Goal: Transaction & Acquisition: Purchase product/service

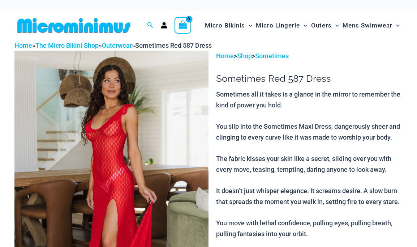
select select
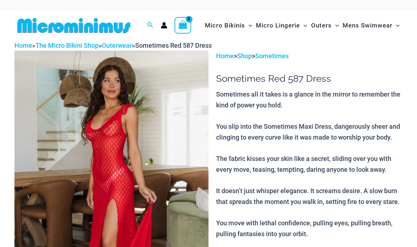
select select
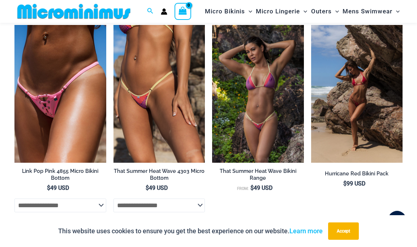
scroll to position [643, 0]
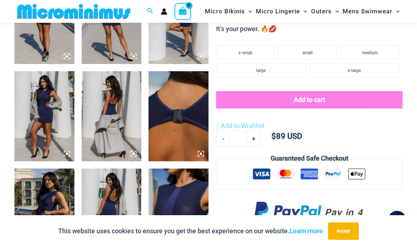
scroll to position [139, 0]
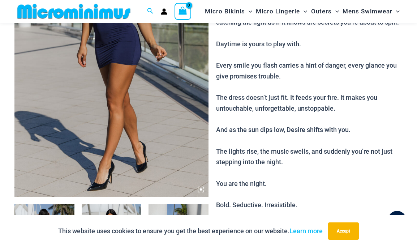
type input "**********"
click at [109, 88] on img at bounding box center [111, 52] width 194 height 292
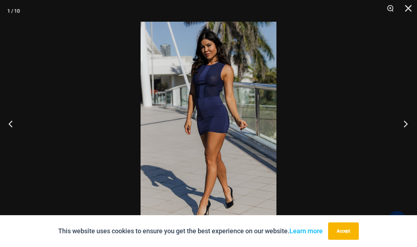
click at [408, 121] on button "Next" at bounding box center [403, 124] width 27 height 36
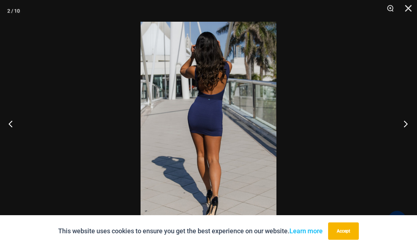
click at [407, 121] on button "Next" at bounding box center [403, 124] width 27 height 36
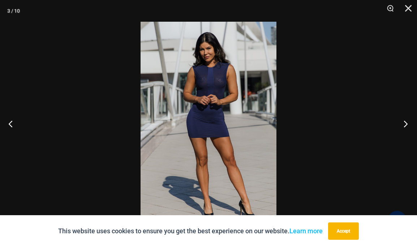
click at [407, 121] on button "Next" at bounding box center [403, 124] width 27 height 36
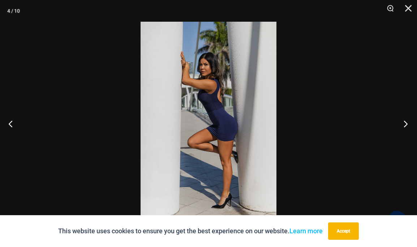
click at [407, 121] on button "Next" at bounding box center [403, 124] width 27 height 36
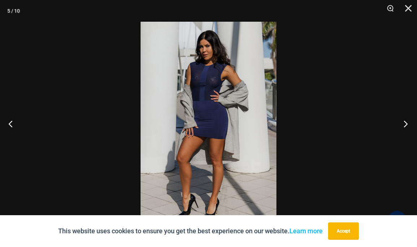
click at [407, 121] on button "Next" at bounding box center [403, 124] width 27 height 36
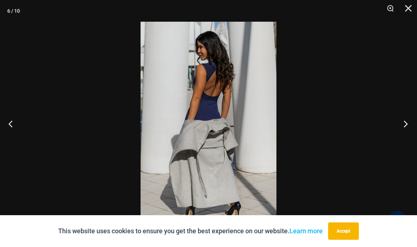
click at [407, 121] on button "Next" at bounding box center [403, 124] width 27 height 36
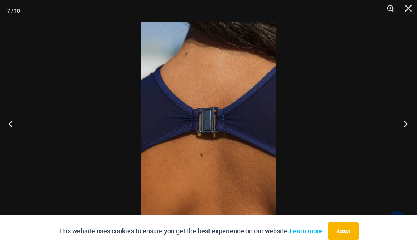
click at [407, 121] on button "Next" at bounding box center [403, 124] width 27 height 36
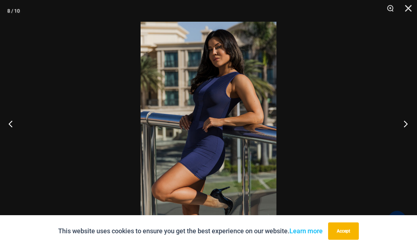
click at [407, 121] on button "Next" at bounding box center [403, 124] width 27 height 36
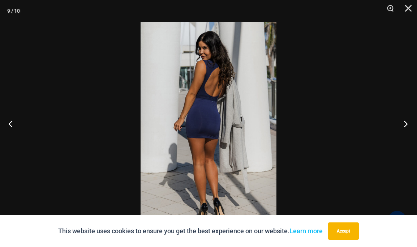
click at [407, 121] on button "Next" at bounding box center [403, 124] width 27 height 36
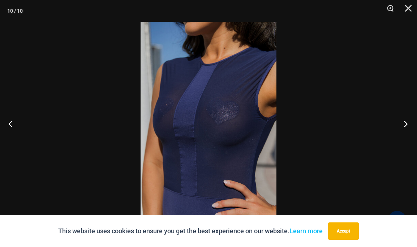
click at [407, 121] on button "Next" at bounding box center [403, 124] width 27 height 36
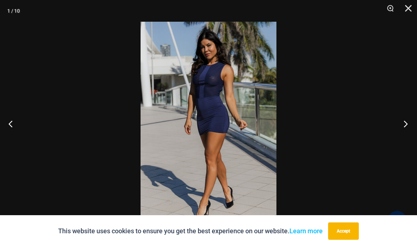
click at [407, 121] on button "Next" at bounding box center [403, 124] width 27 height 36
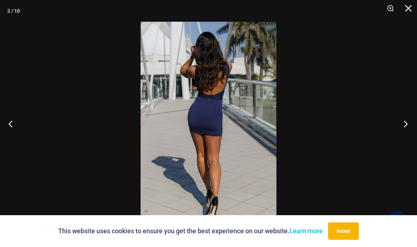
click at [407, 121] on button "Next" at bounding box center [403, 124] width 27 height 36
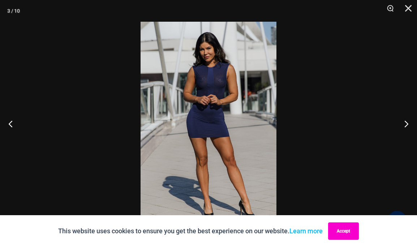
click at [343, 234] on button "Accept" at bounding box center [343, 230] width 31 height 17
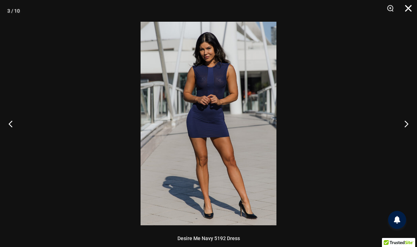
click at [409, 8] on button "Close" at bounding box center [406, 11] width 18 height 22
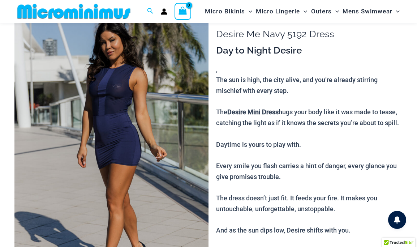
scroll to position [0, 0]
